Goal: Information Seeking & Learning: Learn about a topic

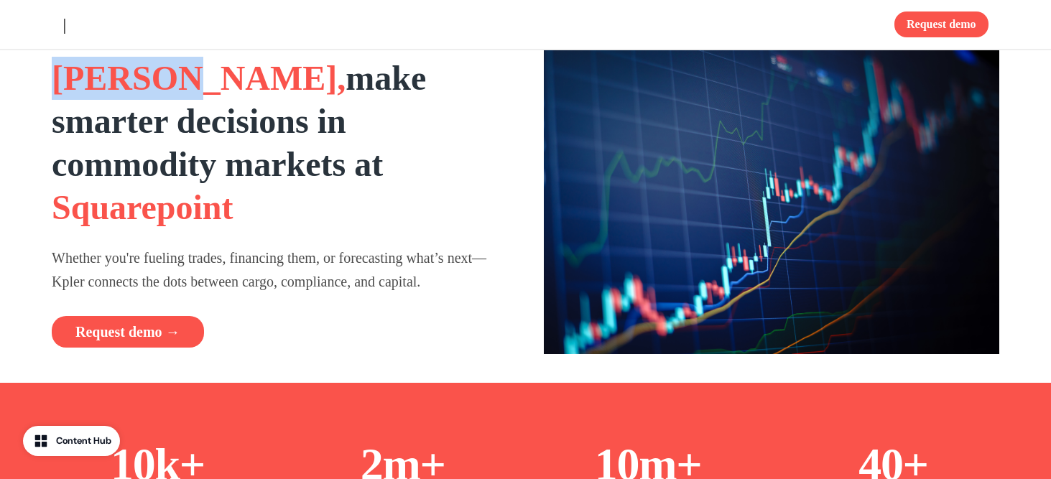
drag, startPoint x: 61, startPoint y: 97, endPoint x: 197, endPoint y: 97, distance: 135.8
click at [197, 97] on span "[PERSON_NAME]," at bounding box center [199, 78] width 294 height 38
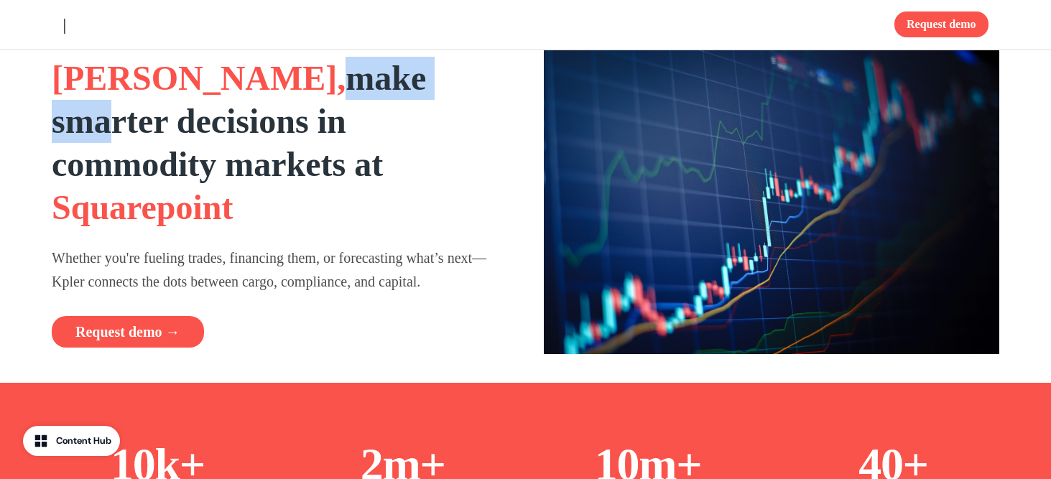
drag, startPoint x: 218, startPoint y: 95, endPoint x: 374, endPoint y: 108, distance: 157.2
click at [374, 108] on strong "make smarter decisions in commodity markets at" at bounding box center [239, 121] width 374 height 124
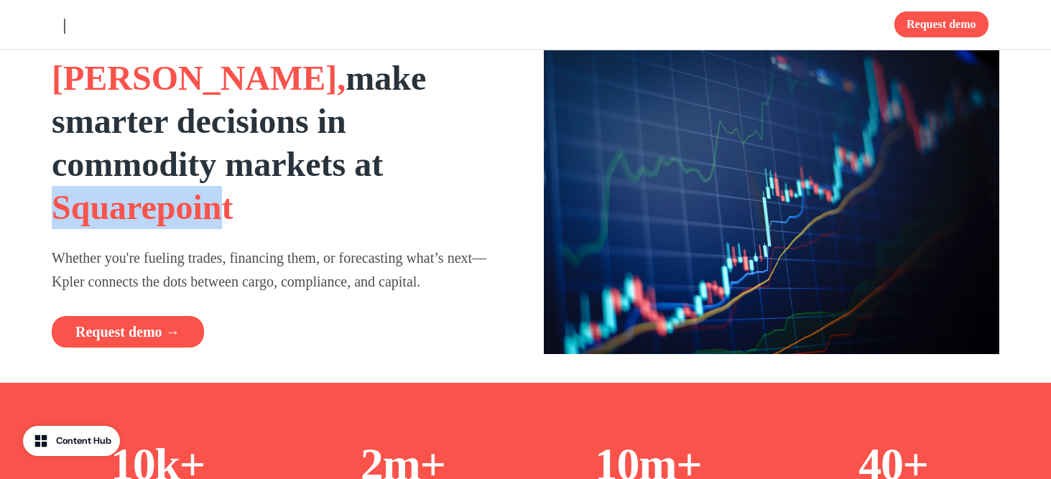
drag, startPoint x: 231, startPoint y: 191, endPoint x: 434, endPoint y: 182, distance: 203.5
click at [425, 180] on h1 "[PERSON_NAME], make smarter decisions in commodity markets at [GEOGRAPHIC_DATA]" at bounding box center [280, 143] width 456 height 172
click at [434, 182] on h1 "[PERSON_NAME], make smarter decisions in commodity markets at [GEOGRAPHIC_DATA]" at bounding box center [280, 143] width 456 height 172
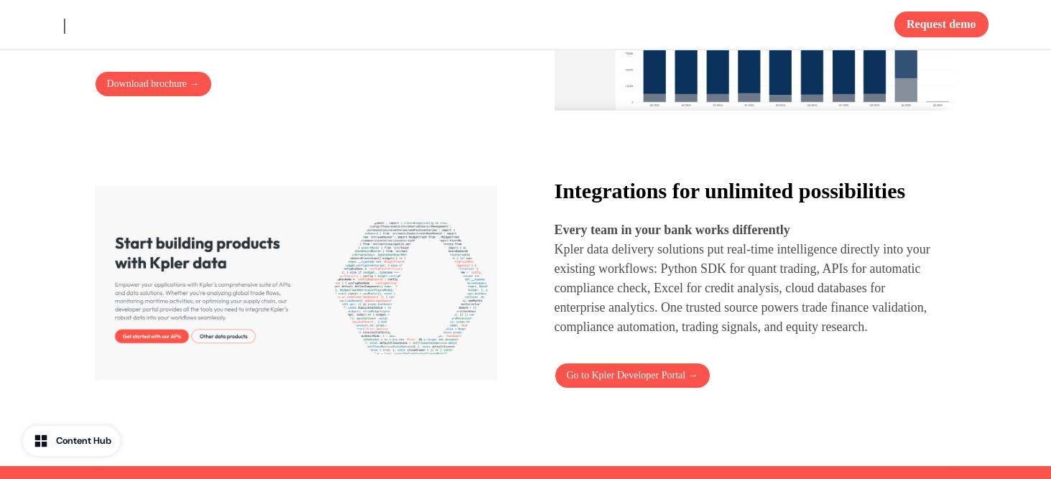
scroll to position [1636, 0]
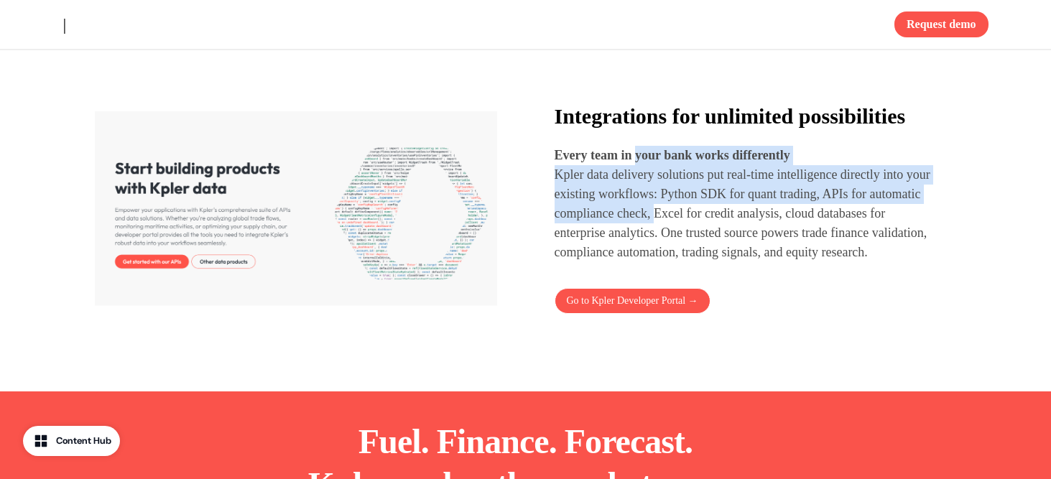
drag, startPoint x: 640, startPoint y: 190, endPoint x: 744, endPoint y: 244, distance: 117.6
click at [744, 244] on p "Every team in your bank works differently Kpler data delivery solutions put rea…" at bounding box center [743, 204] width 376 height 116
click at [744, 244] on p "Kpler data delivery solutions put real-time intelligence directly into your exi…" at bounding box center [743, 213] width 376 height 97
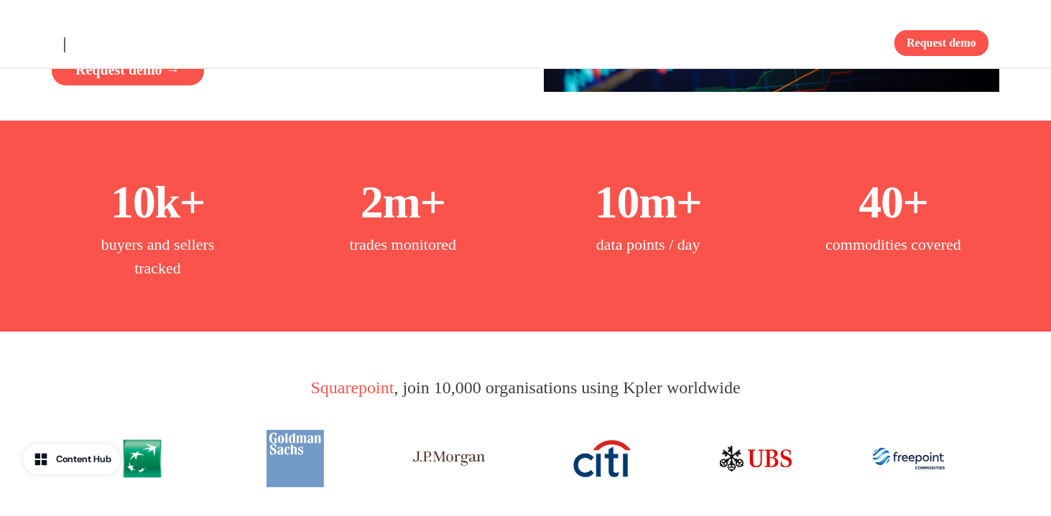
scroll to position [0, 0]
